Goal: Information Seeking & Learning: Learn about a topic

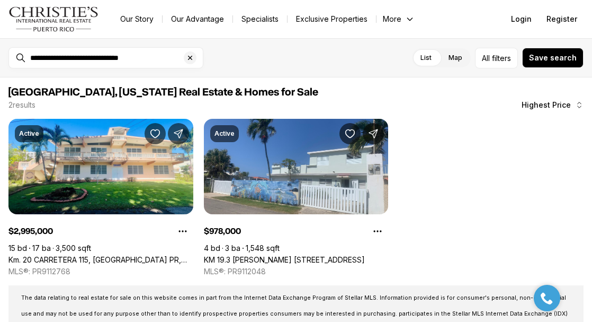
click at [67, 20] on img "Main navigation" at bounding box center [53, 18] width 91 height 25
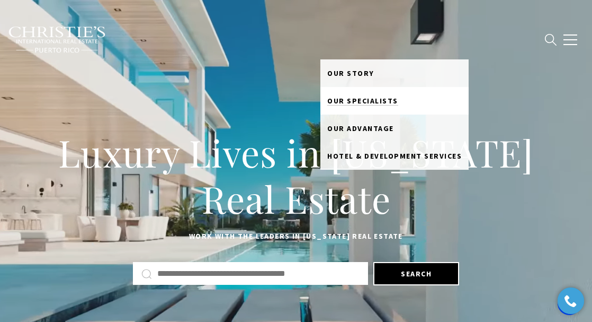
click at [360, 96] on span "Our Specialists" at bounding box center [362, 101] width 71 height 10
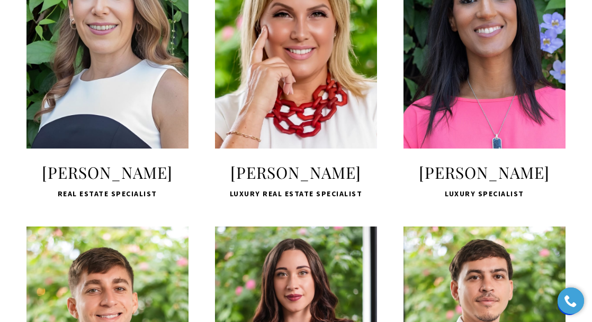
scroll to position [1086, 0]
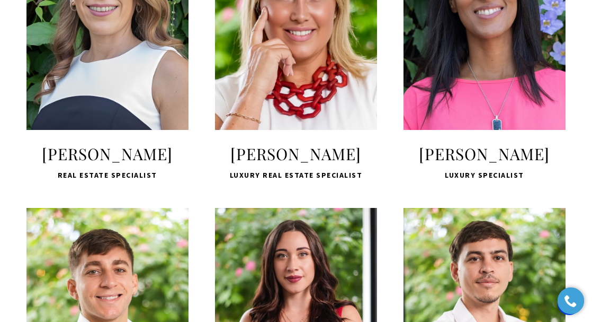
click at [291, 130] on div "LEARN MORE" at bounding box center [296, 24] width 162 height 211
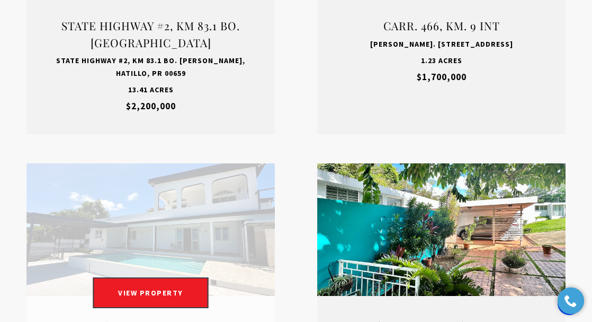
scroll to position [1743, 0]
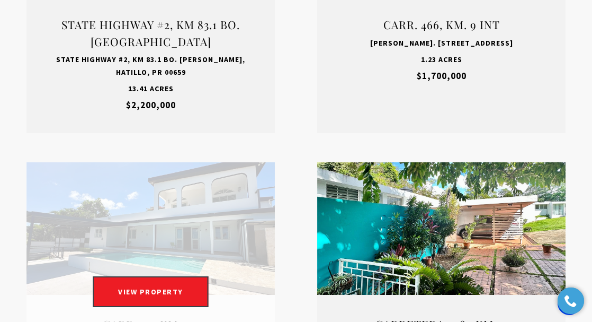
click at [229, 181] on link "Open this option" at bounding box center [150, 297] width 248 height 270
